Goal: Information Seeking & Learning: Learn about a topic

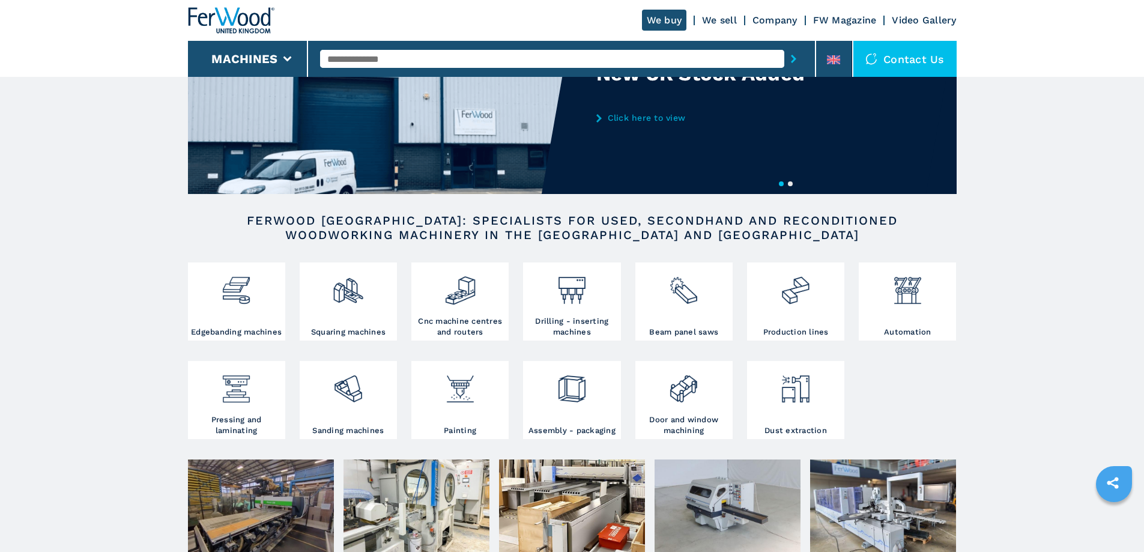
scroll to position [120, 0]
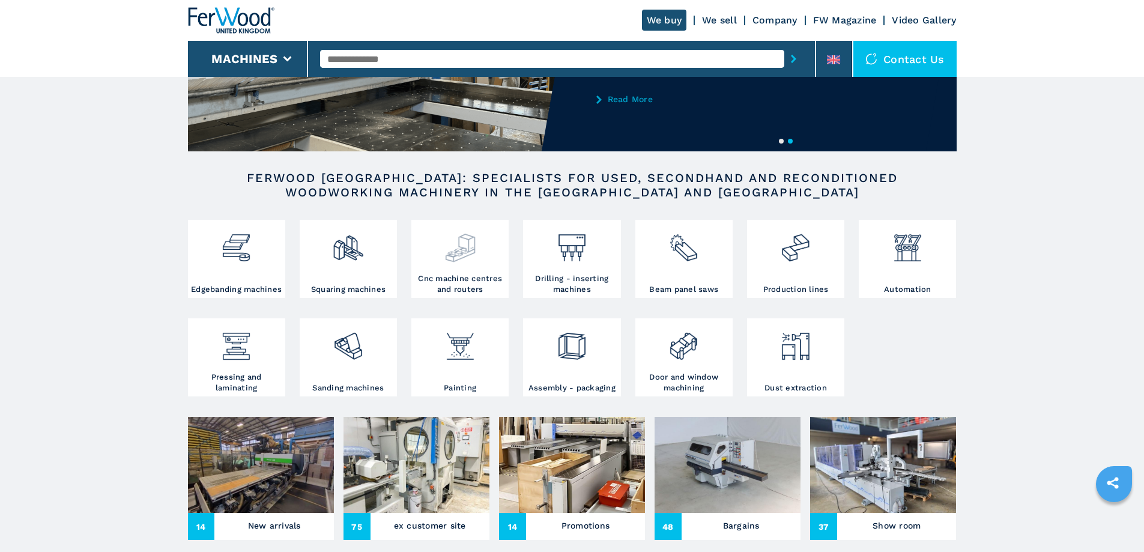
click at [450, 256] on img at bounding box center [460, 243] width 32 height 41
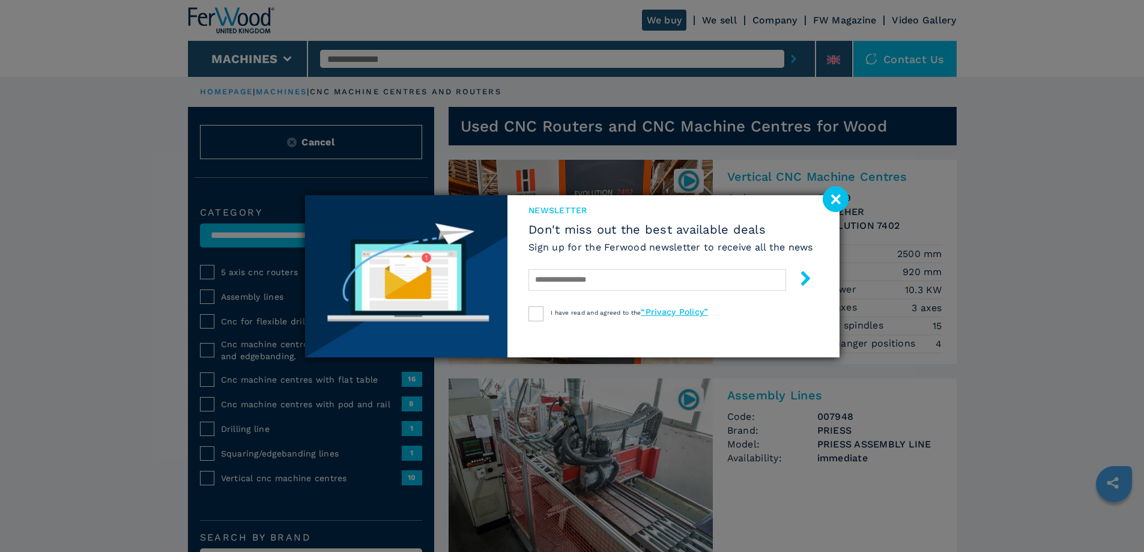
click at [830, 196] on image at bounding box center [836, 199] width 26 height 26
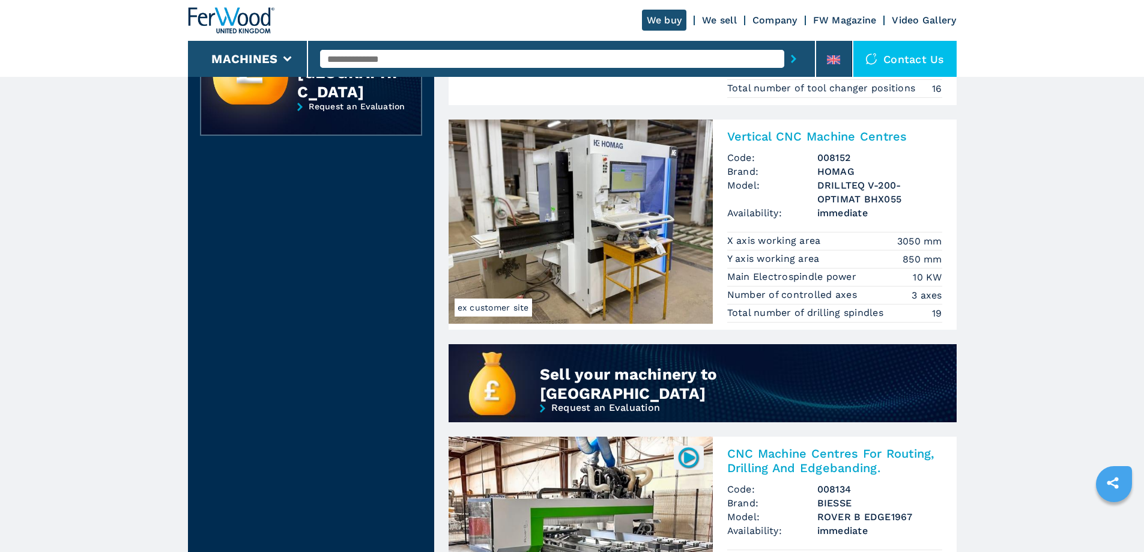
scroll to position [721, 0]
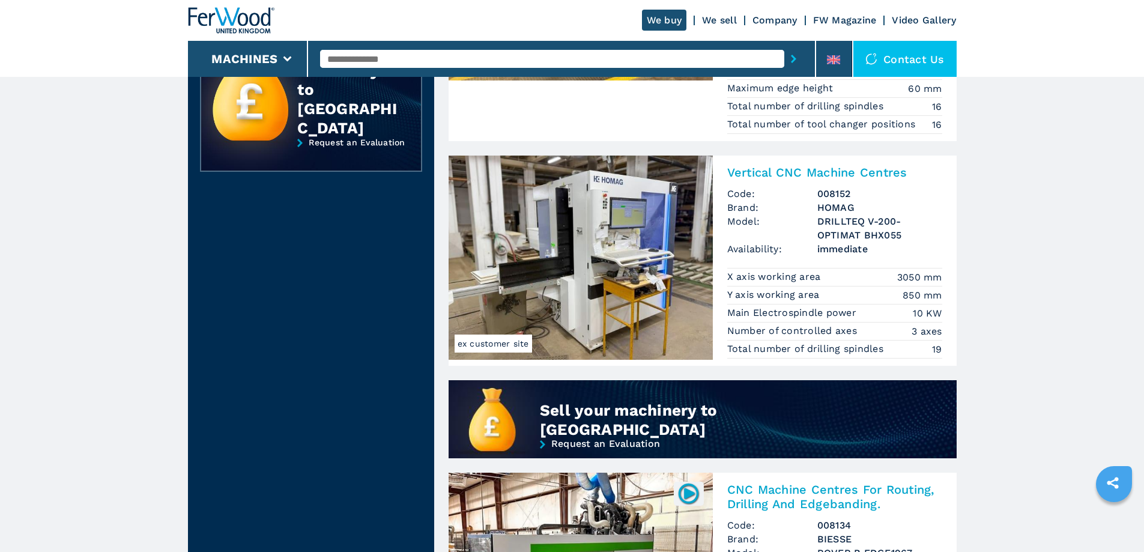
click at [812, 172] on h2 "Vertical CNC Machine Centres" at bounding box center [834, 172] width 215 height 14
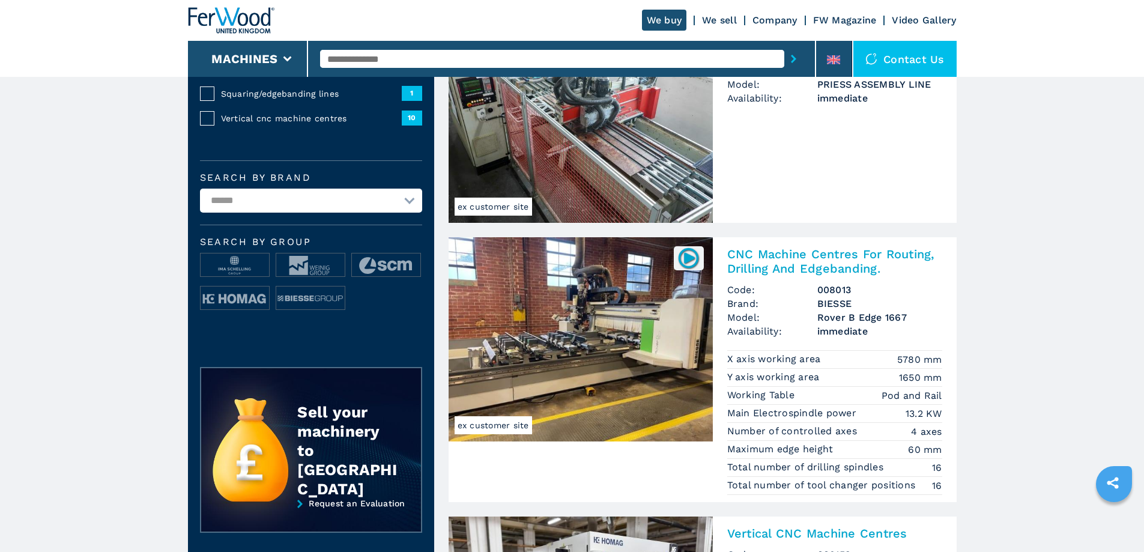
scroll to position [360, 0]
click at [233, 303] on img at bounding box center [235, 298] width 68 height 24
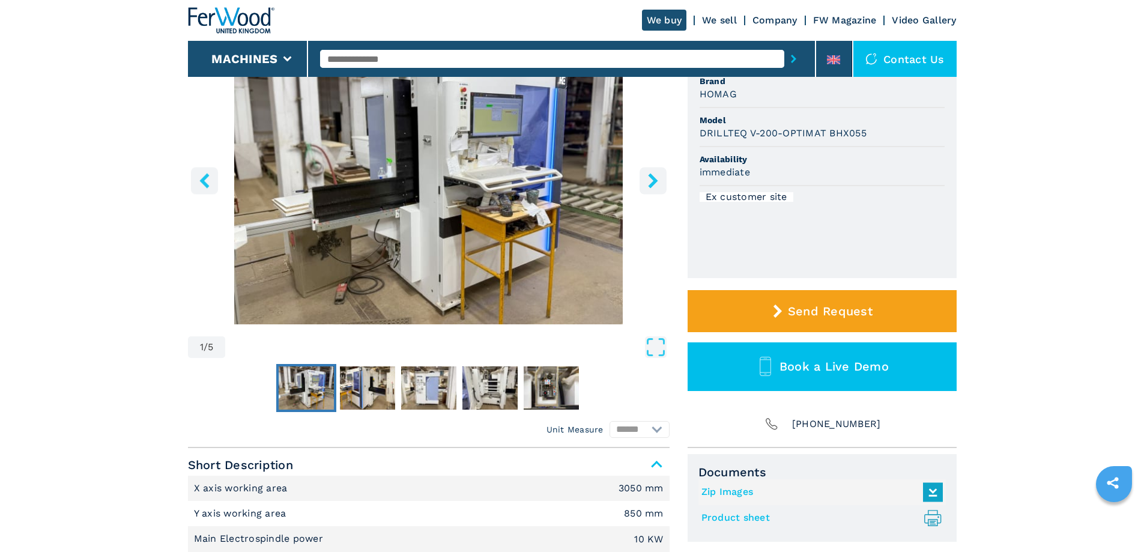
scroll to position [60, 0]
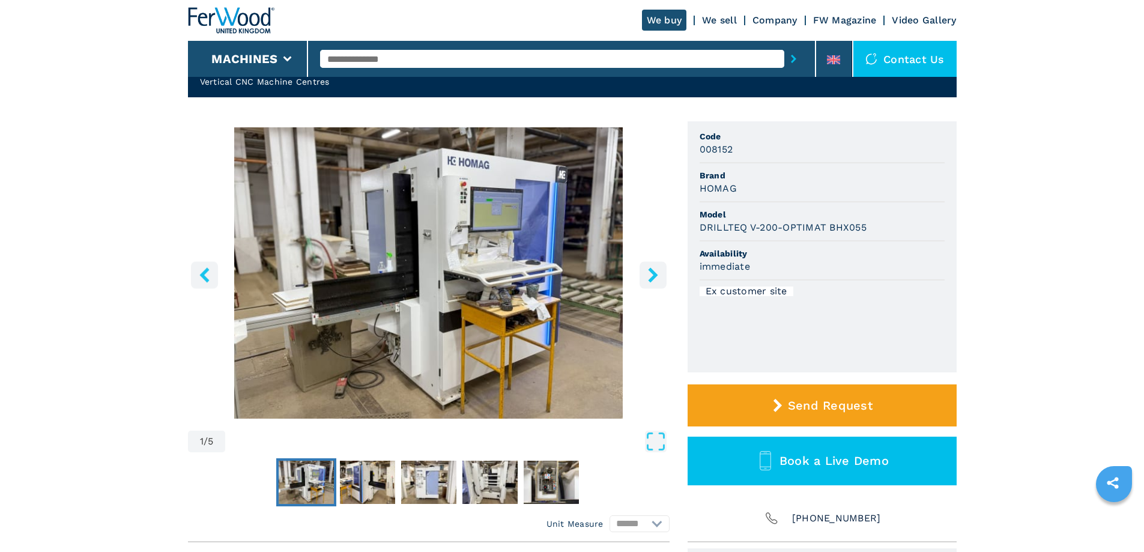
click at [651, 273] on icon "right-button" at bounding box center [653, 274] width 10 height 15
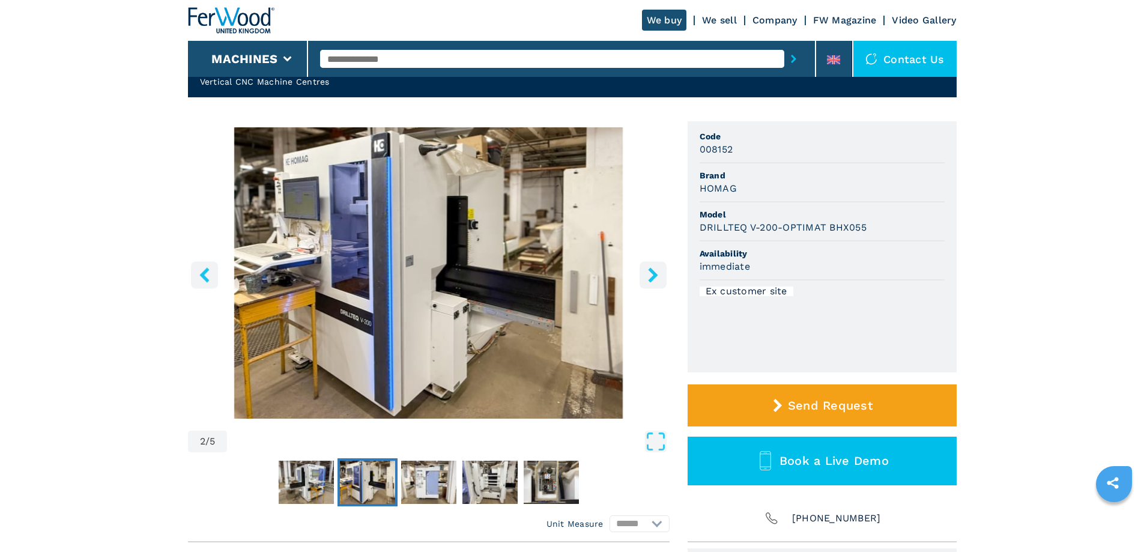
click at [651, 273] on icon "right-button" at bounding box center [653, 274] width 10 height 15
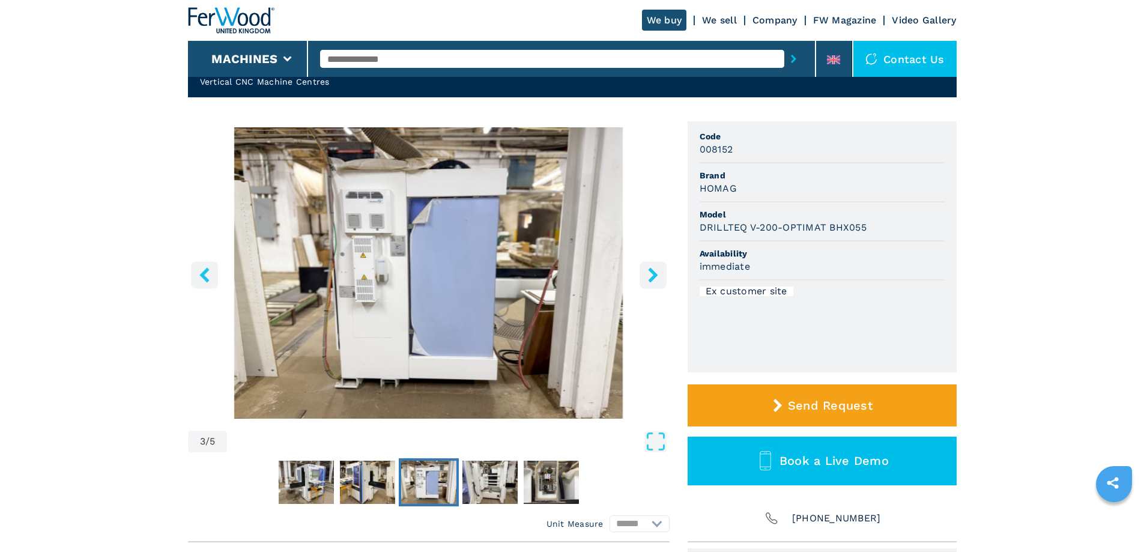
click at [651, 273] on icon "right-button" at bounding box center [653, 274] width 10 height 15
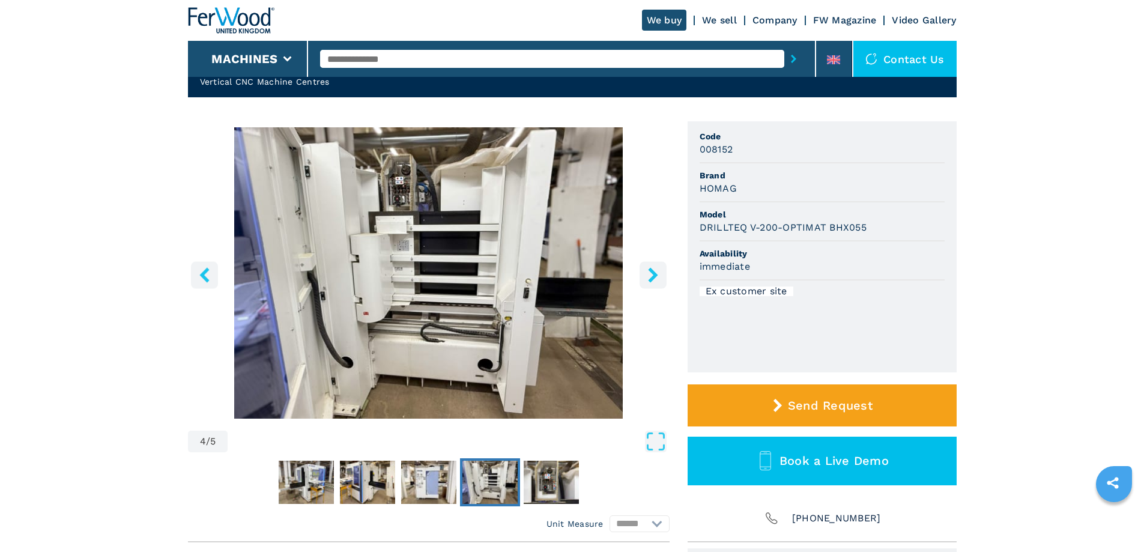
click at [651, 273] on icon "right-button" at bounding box center [653, 274] width 10 height 15
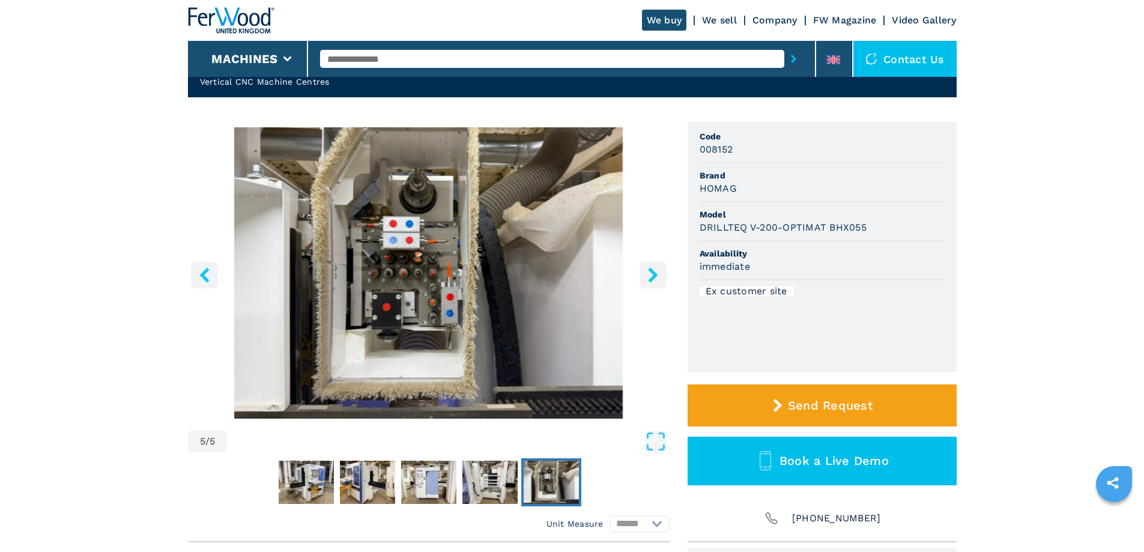
click at [651, 273] on icon "right-button" at bounding box center [653, 274] width 10 height 15
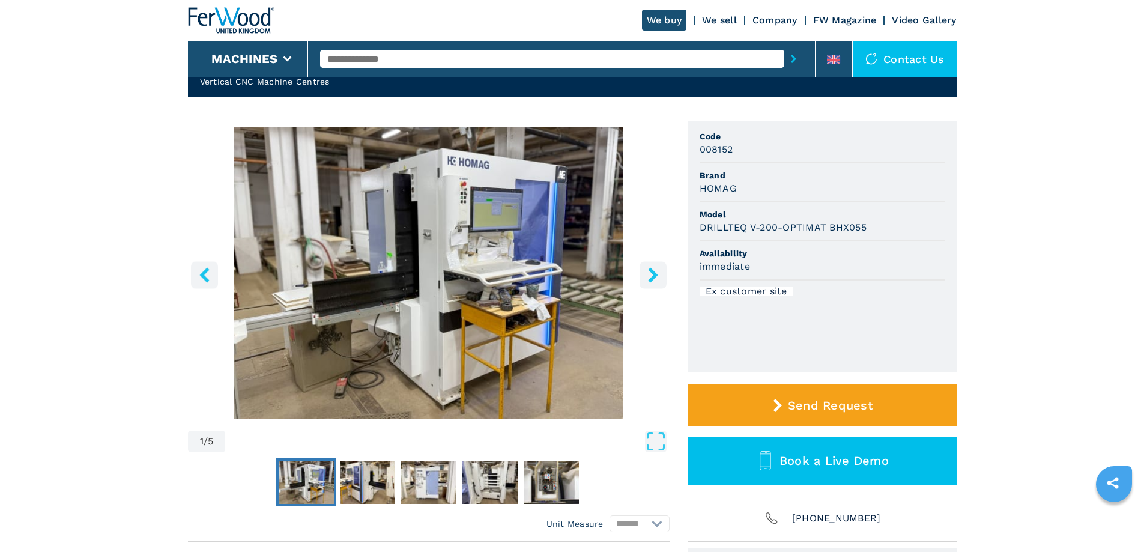
click at [651, 273] on icon "right-button" at bounding box center [653, 274] width 10 height 15
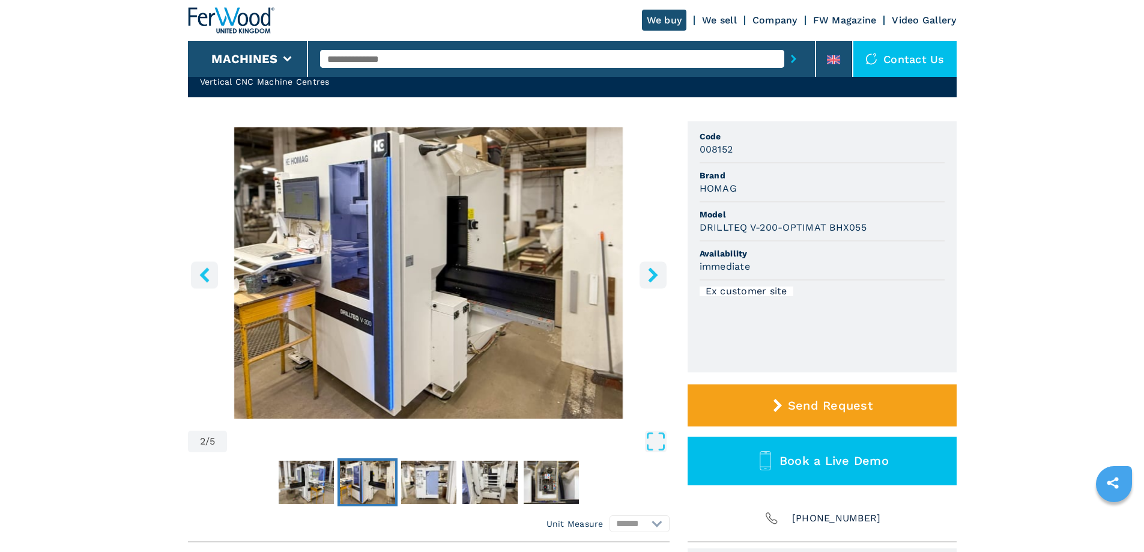
click at [651, 273] on icon "right-button" at bounding box center [653, 274] width 10 height 15
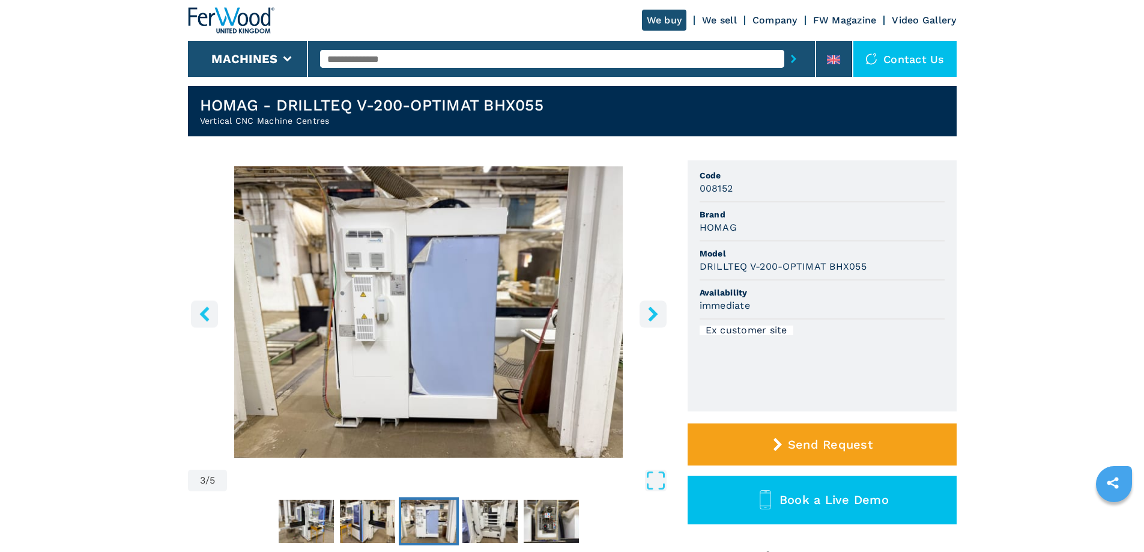
scroll to position [0, 0]
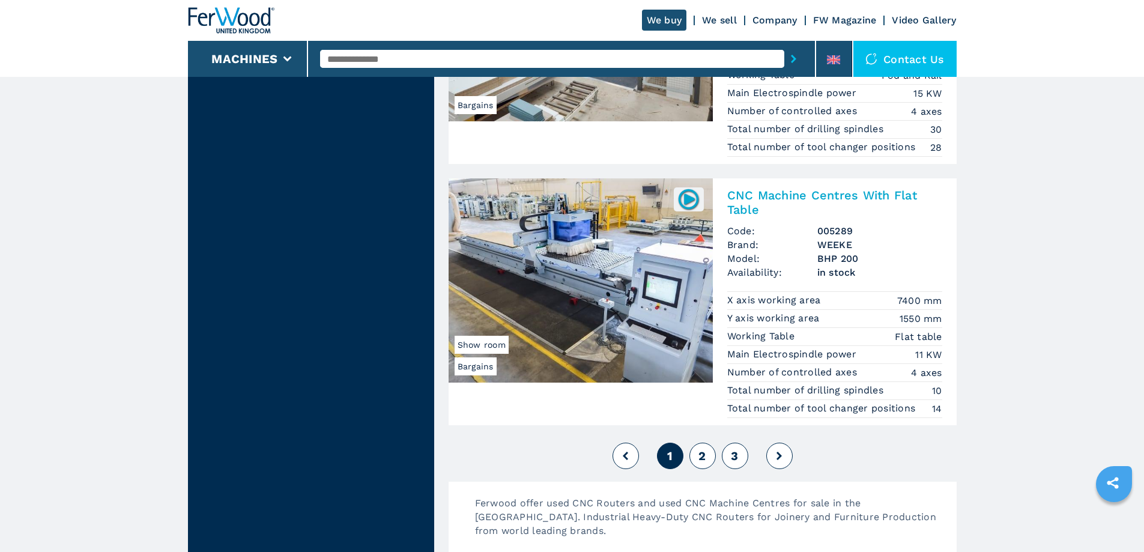
scroll to position [2942, 0]
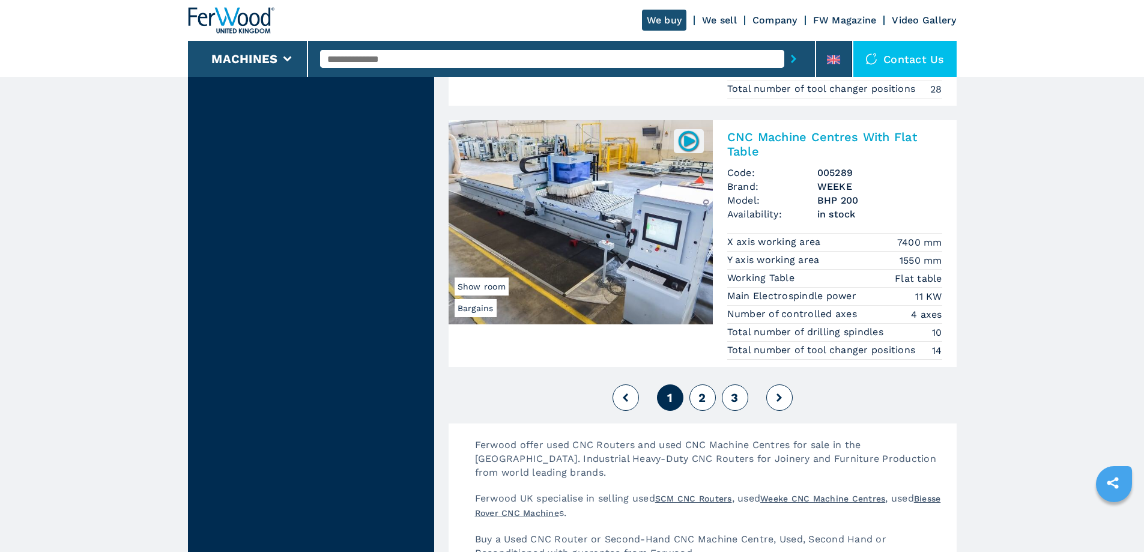
click at [701, 397] on span "2" at bounding box center [701, 397] width 7 height 14
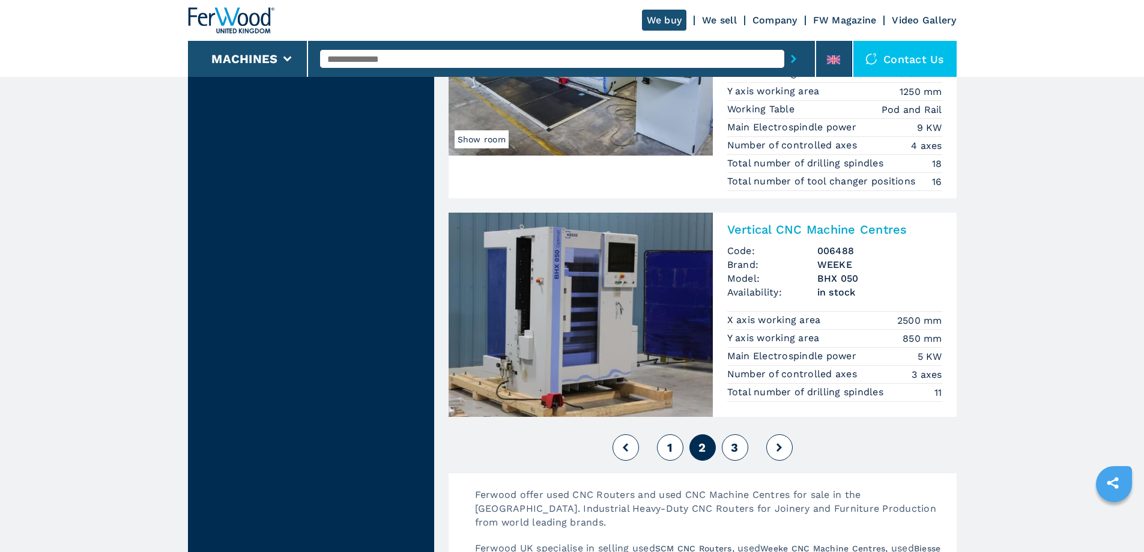
scroll to position [2882, 0]
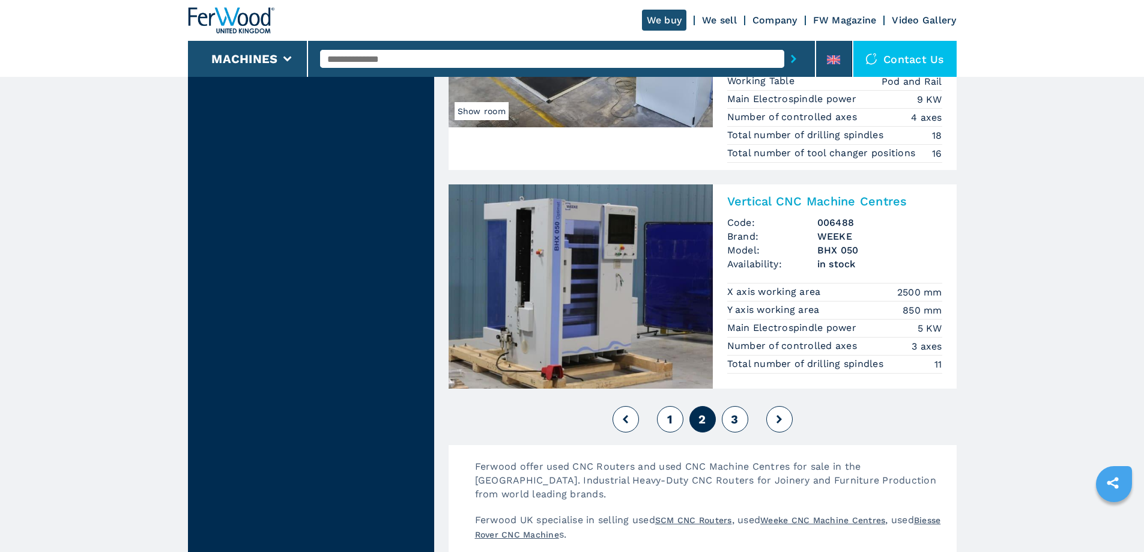
click at [782, 418] on button at bounding box center [779, 419] width 26 height 26
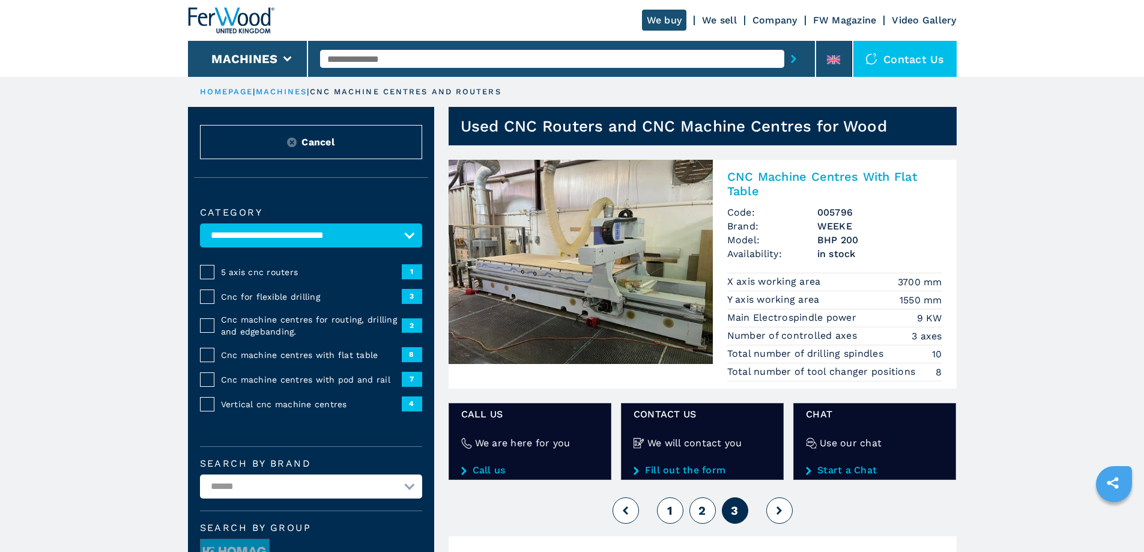
click at [666, 509] on button "1" at bounding box center [670, 510] width 26 height 26
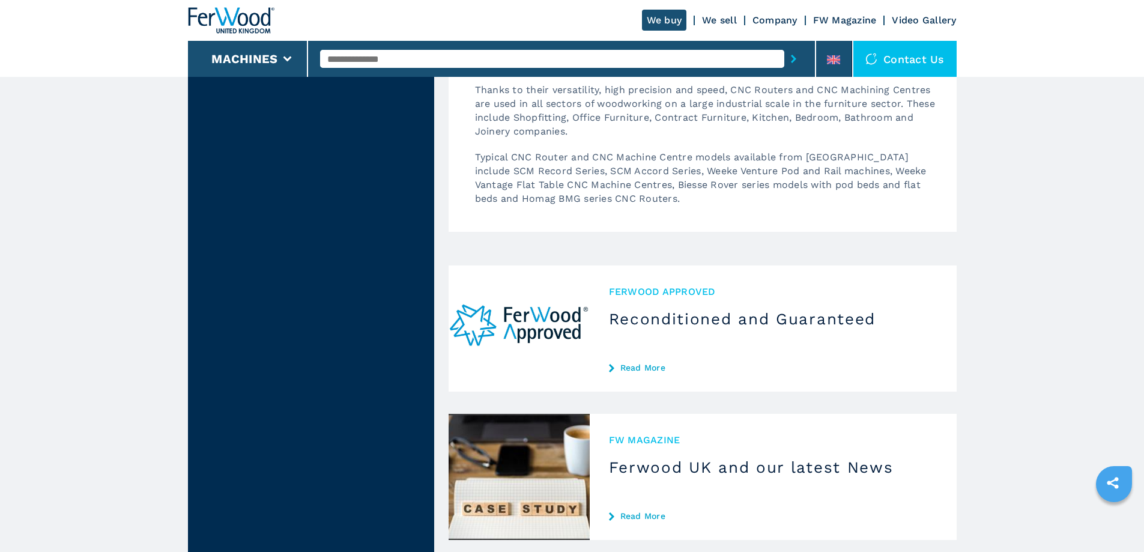
scroll to position [3592, 0]
